Goal: Check status: Check status

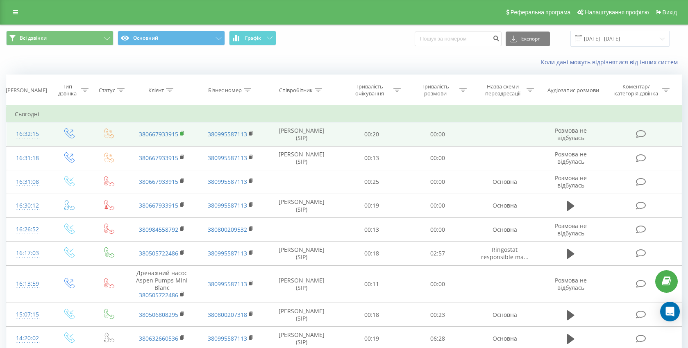
click at [180, 134] on icon at bounding box center [182, 134] width 5 height 6
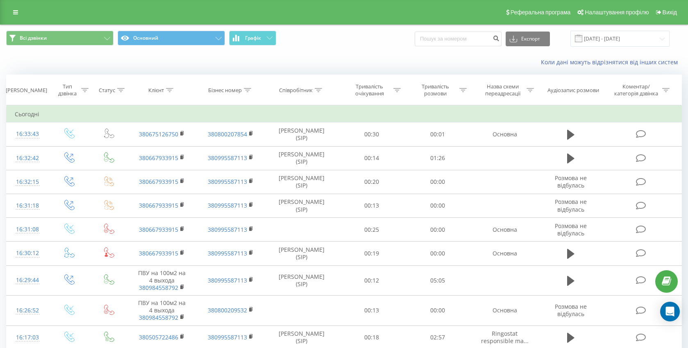
click at [46, 50] on div "Всі дзвінки Основний Графік Експорт .csv .xls .xlsx 19.09.2025 - 19.09.2025" at bounding box center [343, 38] width 687 height 27
